Goal: Task Accomplishment & Management: Complete application form

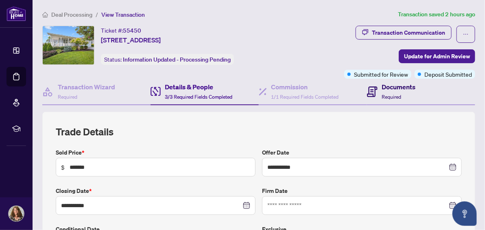
click at [398, 87] on h4 "Documents" at bounding box center [399, 87] width 34 height 10
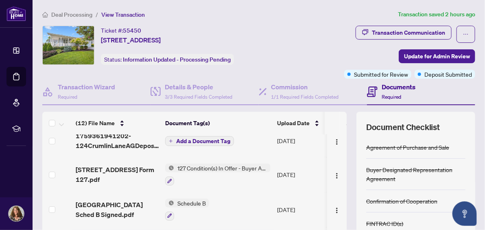
scroll to position [38, 0]
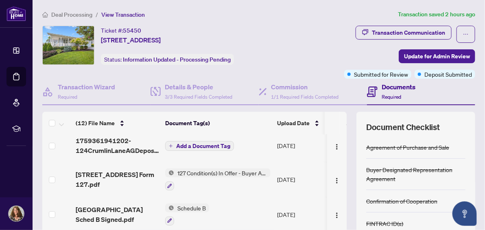
click at [191, 143] on span "Add a Document Tag" at bounding box center [203, 146] width 54 height 6
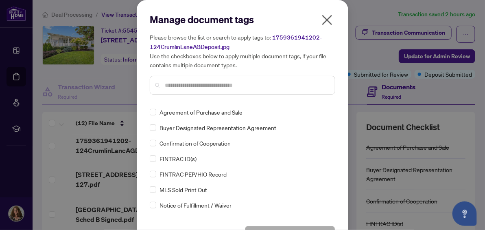
click at [172, 84] on input "text" at bounding box center [247, 85] width 164 height 9
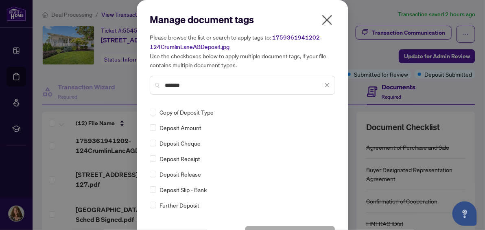
type input "*******"
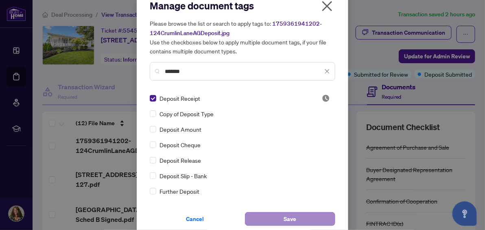
scroll to position [22, 0]
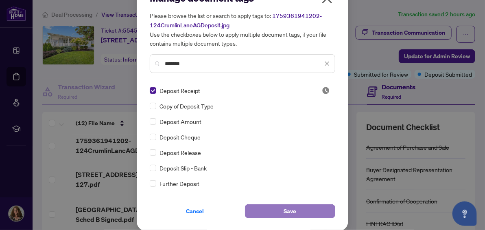
click at [284, 209] on span "Save" at bounding box center [290, 210] width 13 height 13
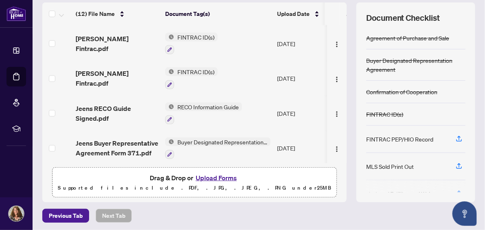
scroll to position [109, 0]
click at [212, 175] on button "Upload Forms" at bounding box center [216, 177] width 46 height 11
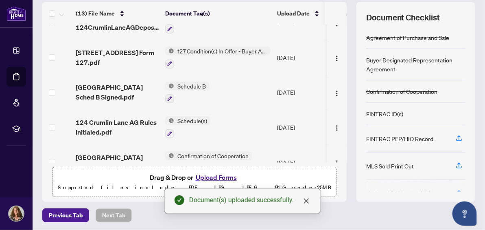
scroll to position [0, 0]
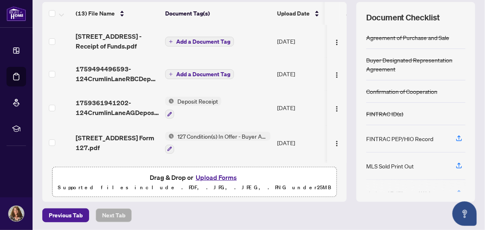
click at [188, 71] on span "Add a Document Tag" at bounding box center [203, 74] width 54 height 6
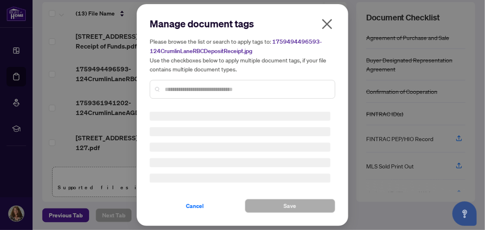
click at [185, 87] on input "text" at bounding box center [247, 89] width 164 height 9
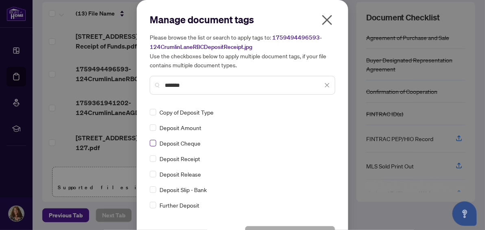
type input "*******"
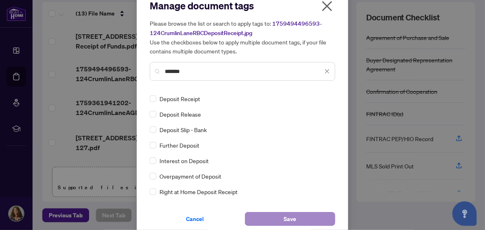
scroll to position [22, 0]
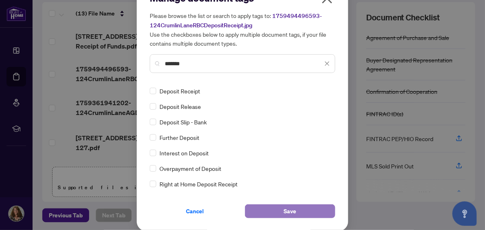
click at [289, 208] on span "Save" at bounding box center [290, 210] width 13 height 13
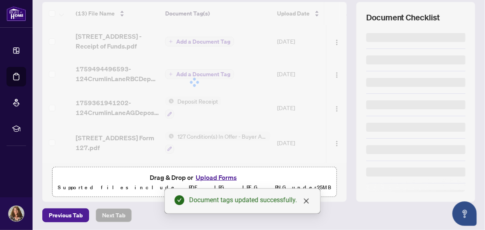
scroll to position [0, 0]
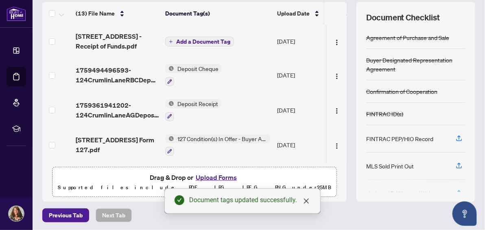
click at [190, 39] on span "Add a Document Tag" at bounding box center [203, 42] width 54 height 6
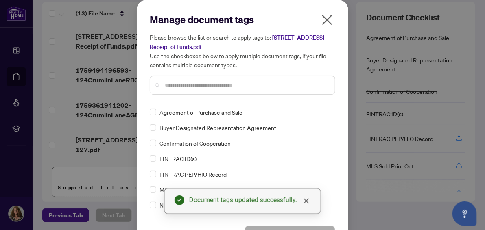
click at [173, 87] on input "text" at bounding box center [247, 85] width 164 height 9
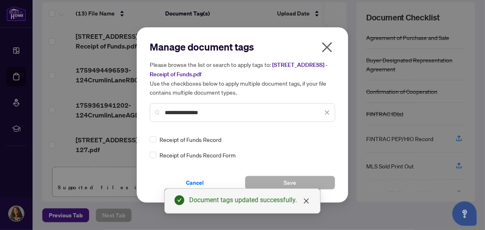
type input "**********"
click at [172, 138] on span "Receipt of Funds Record" at bounding box center [191, 139] width 62 height 9
click at [156, 138] on div "Receipt of Funds Record" at bounding box center [240, 139] width 181 height 9
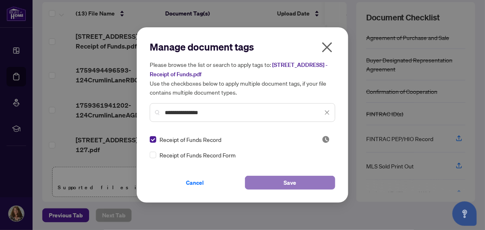
click at [297, 179] on button "Save" at bounding box center [290, 182] width 90 height 14
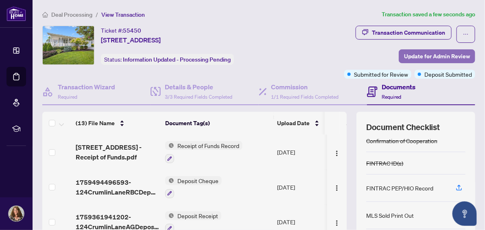
click at [422, 51] on span "Update for Admin Review" at bounding box center [437, 56] width 66 height 13
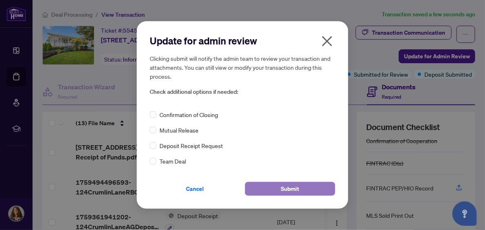
click at [293, 188] on span "Submit" at bounding box center [290, 188] width 18 height 13
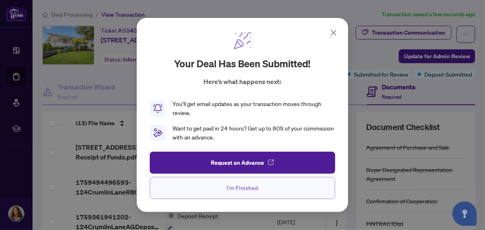
click at [256, 183] on span "I'm Finished" at bounding box center [242, 187] width 31 height 13
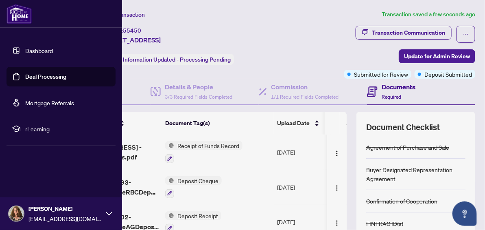
click at [16, 213] on img at bounding box center [16, 213] width 15 height 15
click at [29, 167] on span "Logout" at bounding box center [33, 164] width 18 height 13
